Goal: Information Seeking & Learning: Learn about a topic

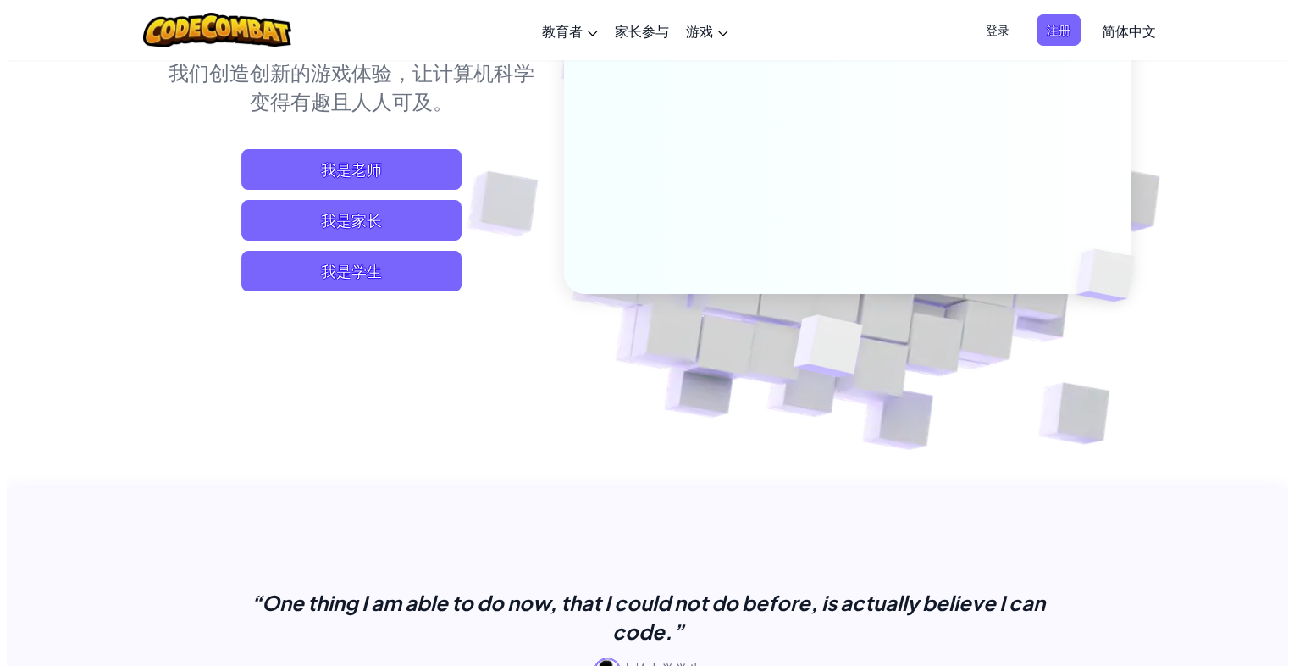
scroll to position [254, 0]
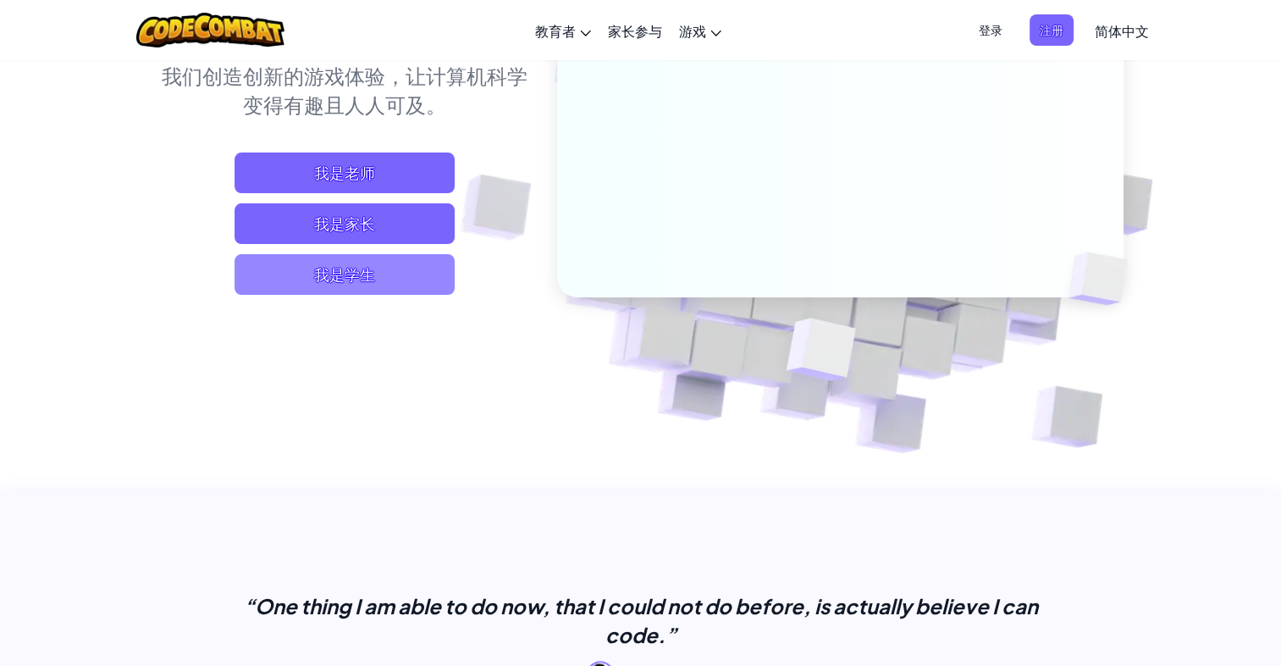
click at [384, 274] on span "我是学生" at bounding box center [345, 274] width 220 height 41
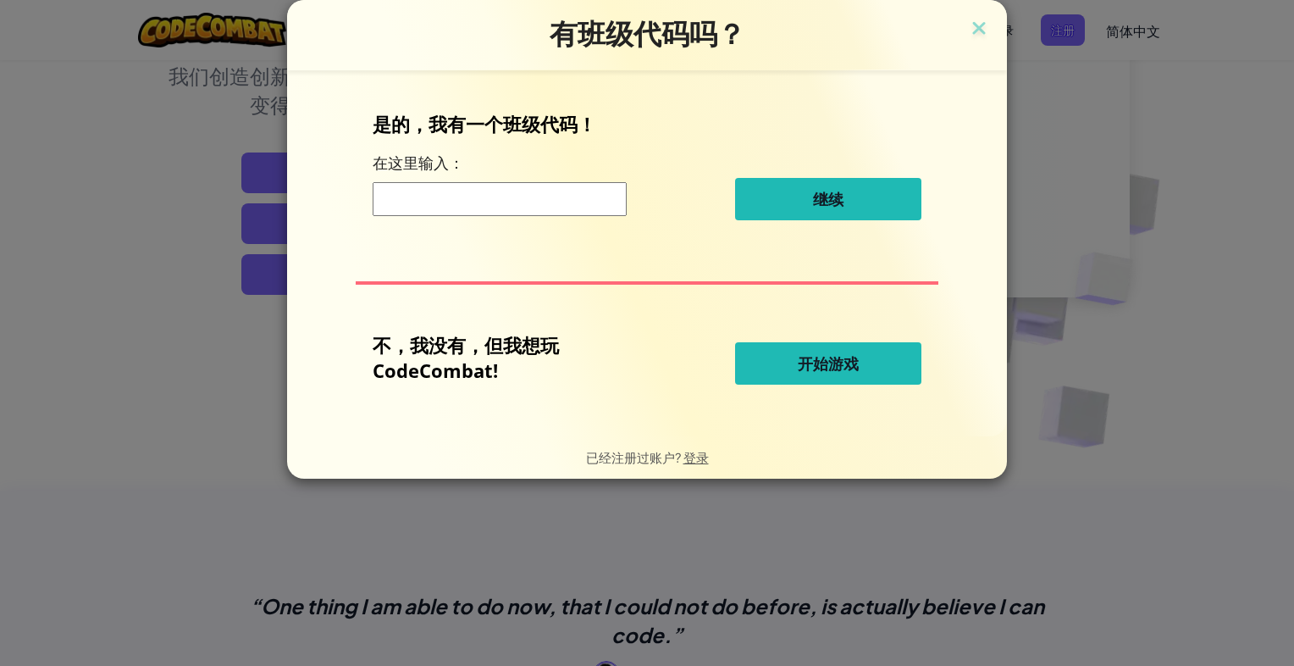
click at [802, 355] on span "开始游戏" at bounding box center [828, 363] width 61 height 20
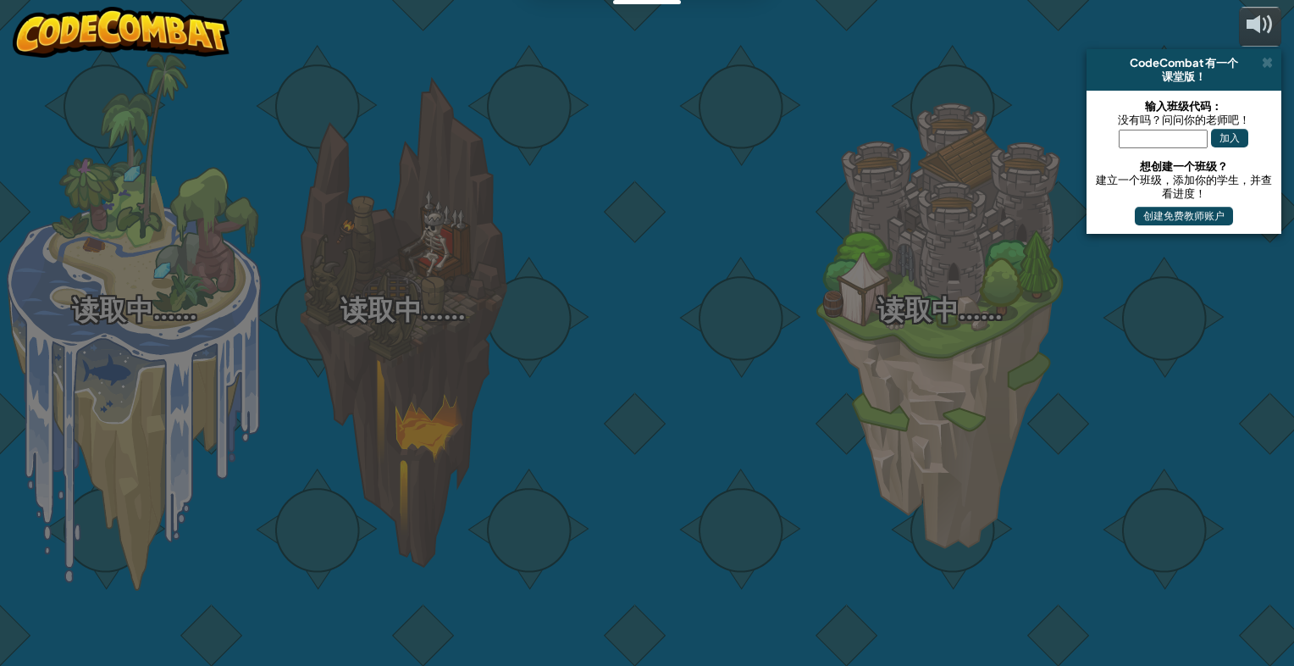
select select "zh-HANS"
